Goal: Information Seeking & Learning: Learn about a topic

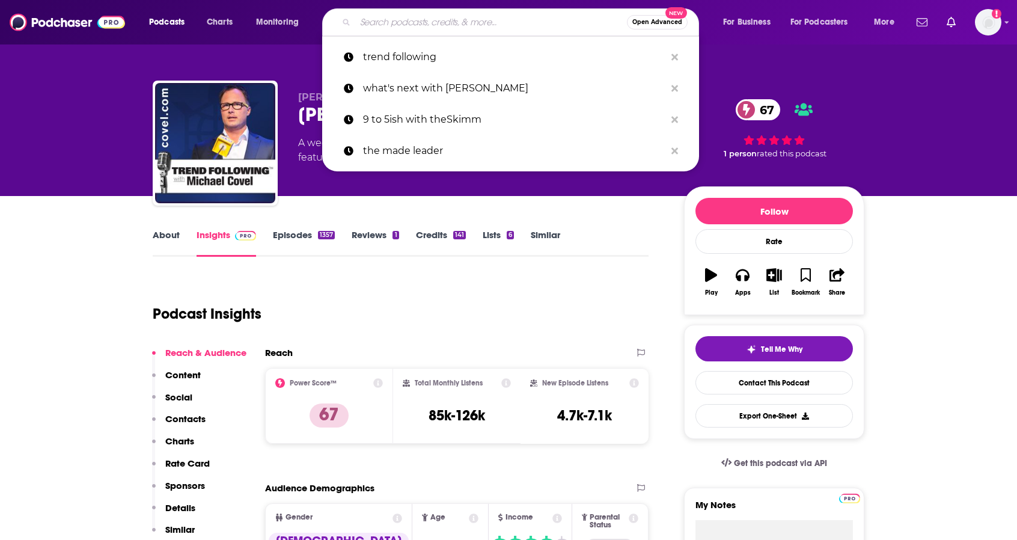
click at [423, 25] on input "Search podcasts, credits, & more..." at bounding box center [491, 22] width 272 height 19
paste input "One Million Years Of Joy"
type input "One Million Years Of Joy"
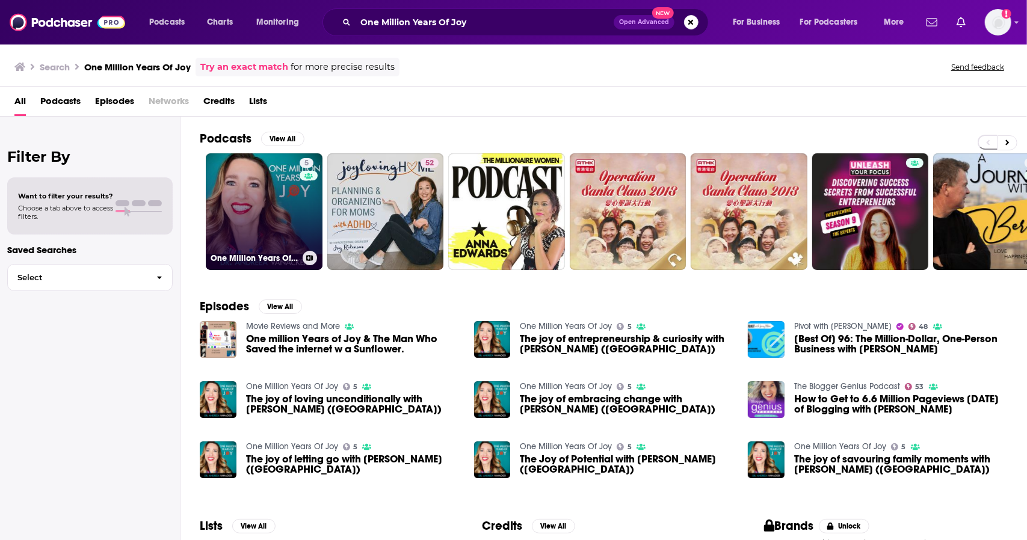
click at [259, 202] on link "5 One Million Years Of Joy" at bounding box center [264, 211] width 117 height 117
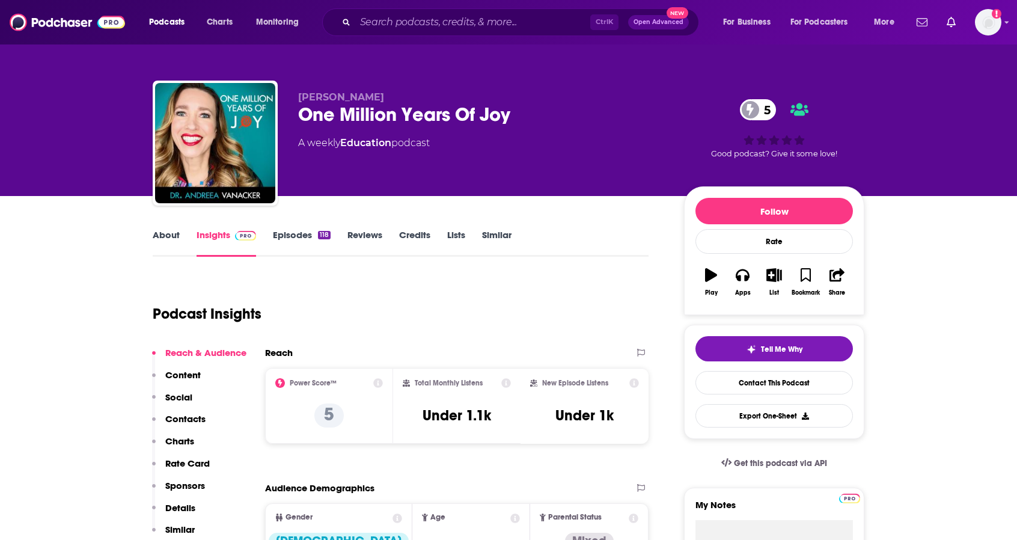
click at [164, 235] on link "About" at bounding box center [166, 243] width 27 height 28
